Goal: Task Accomplishment & Management: Complete application form

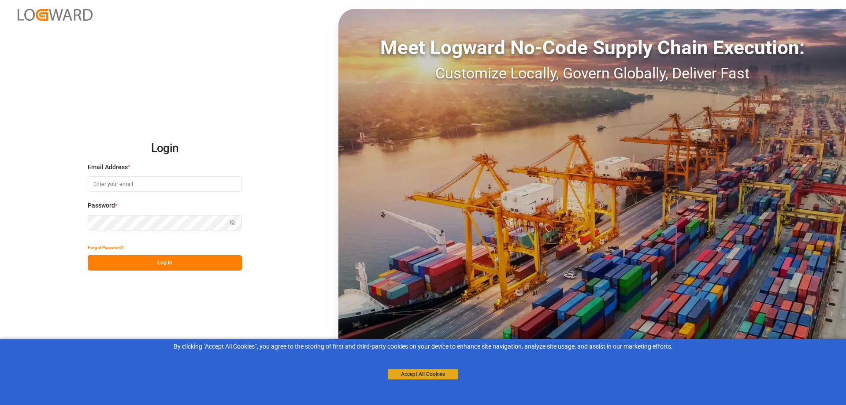
type input "[PERSON_NAME][EMAIL_ADDRESS][PERSON_NAME][DOMAIN_NAME]"
click at [411, 375] on button "Accept All Cookies" at bounding box center [423, 374] width 71 height 11
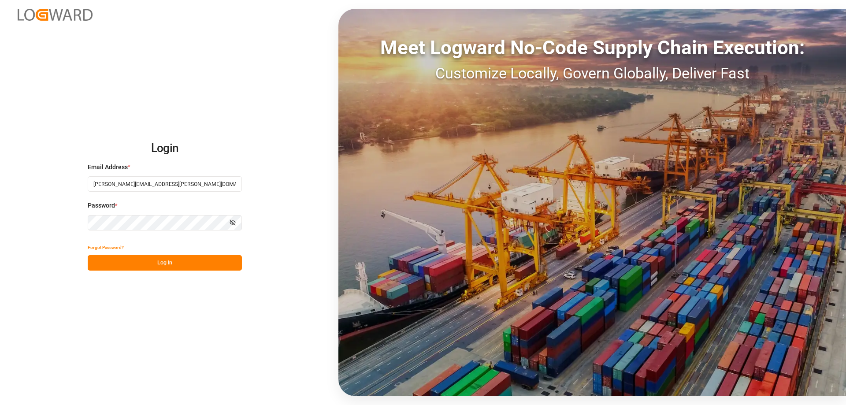
click at [168, 260] on button "Log In" at bounding box center [165, 262] width 154 height 15
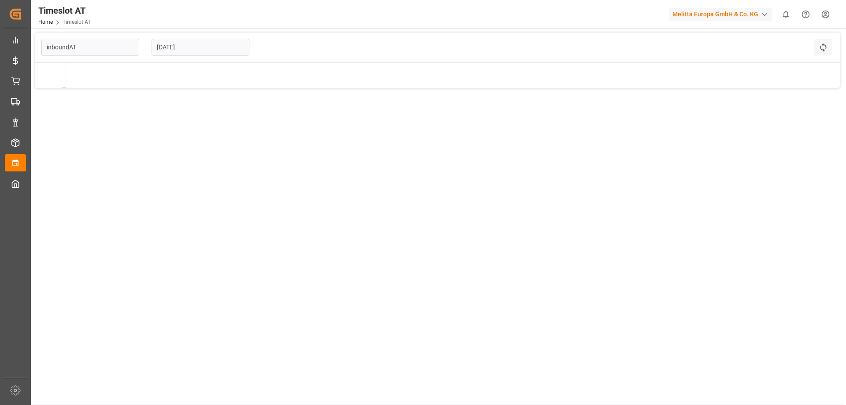
type input "Inbound AT"
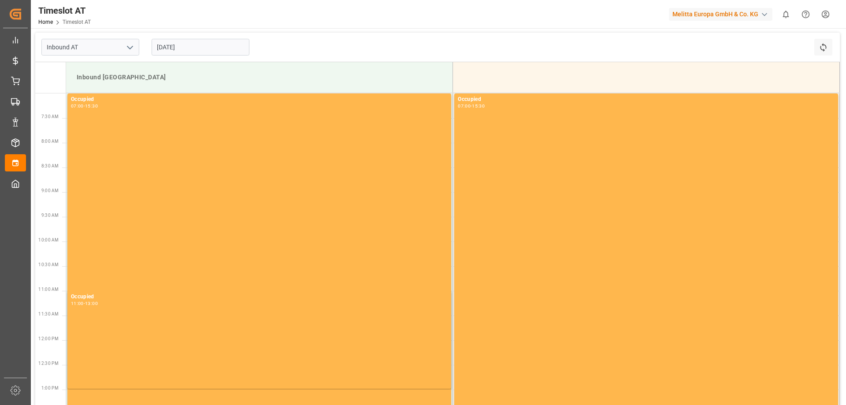
click at [194, 50] on input "[DATE]" at bounding box center [201, 47] width 98 height 17
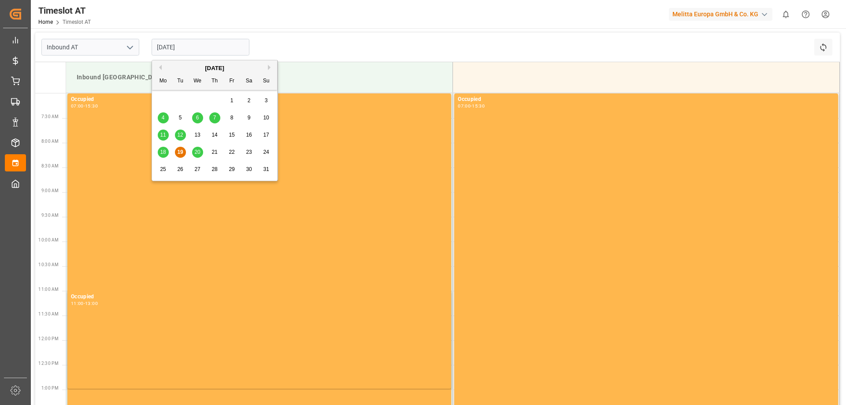
click at [198, 152] on span "20" at bounding box center [197, 152] width 6 height 6
type input "[DATE]"
